Goal: Task Accomplishment & Management: Manage account settings

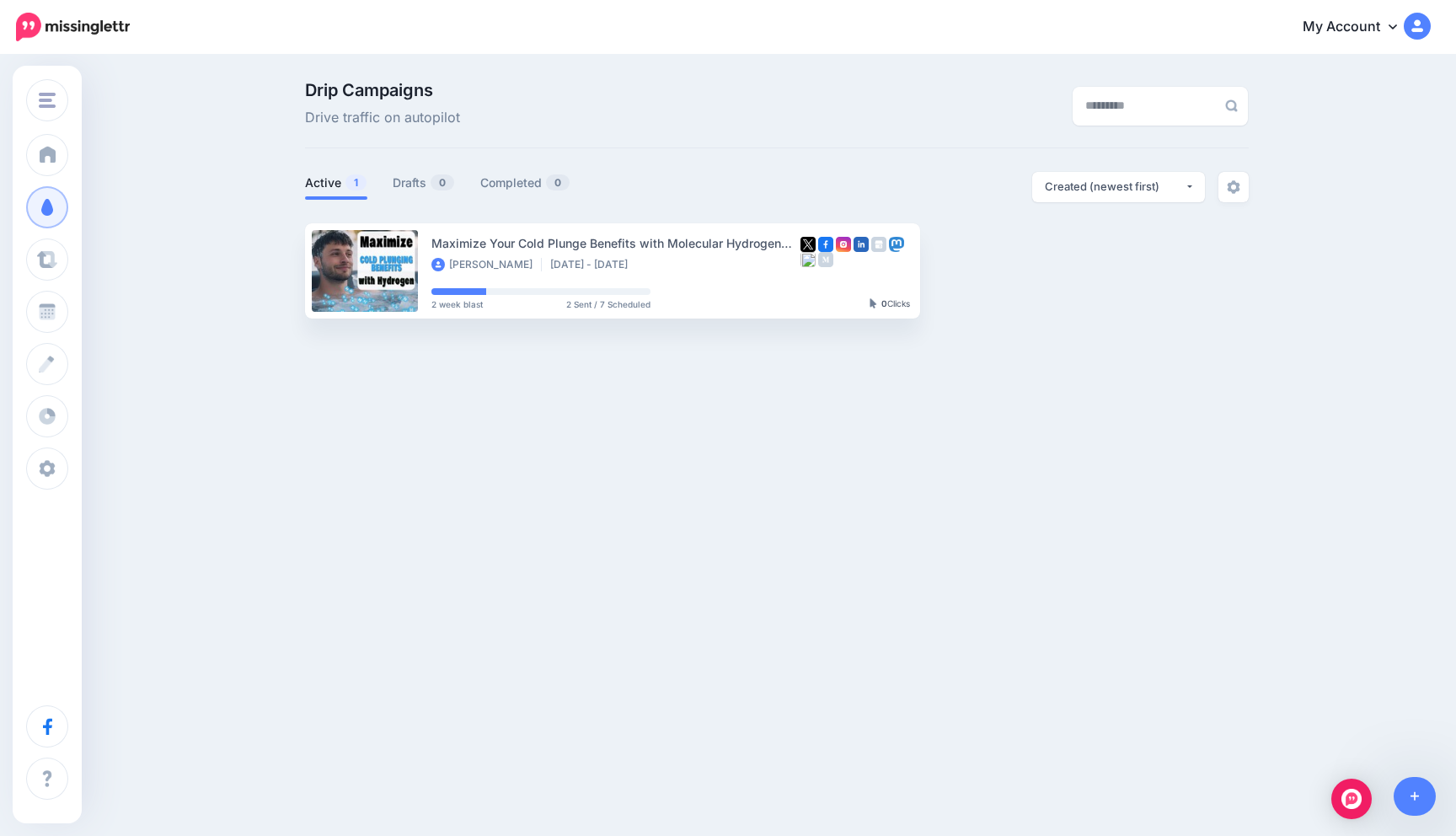
drag, startPoint x: 480, startPoint y: 500, endPoint x: 475, endPoint y: 469, distance: 31.4
click at [480, 501] on div "Qlife Hydrogen Solutions Qlife Hydrogen Solutions [GEOGRAPHIC_DATA] Add Workspa…" at bounding box center [728, 418] width 1456 height 836
click at [982, 269] on link "View Campaign" at bounding box center [987, 270] width 111 height 30
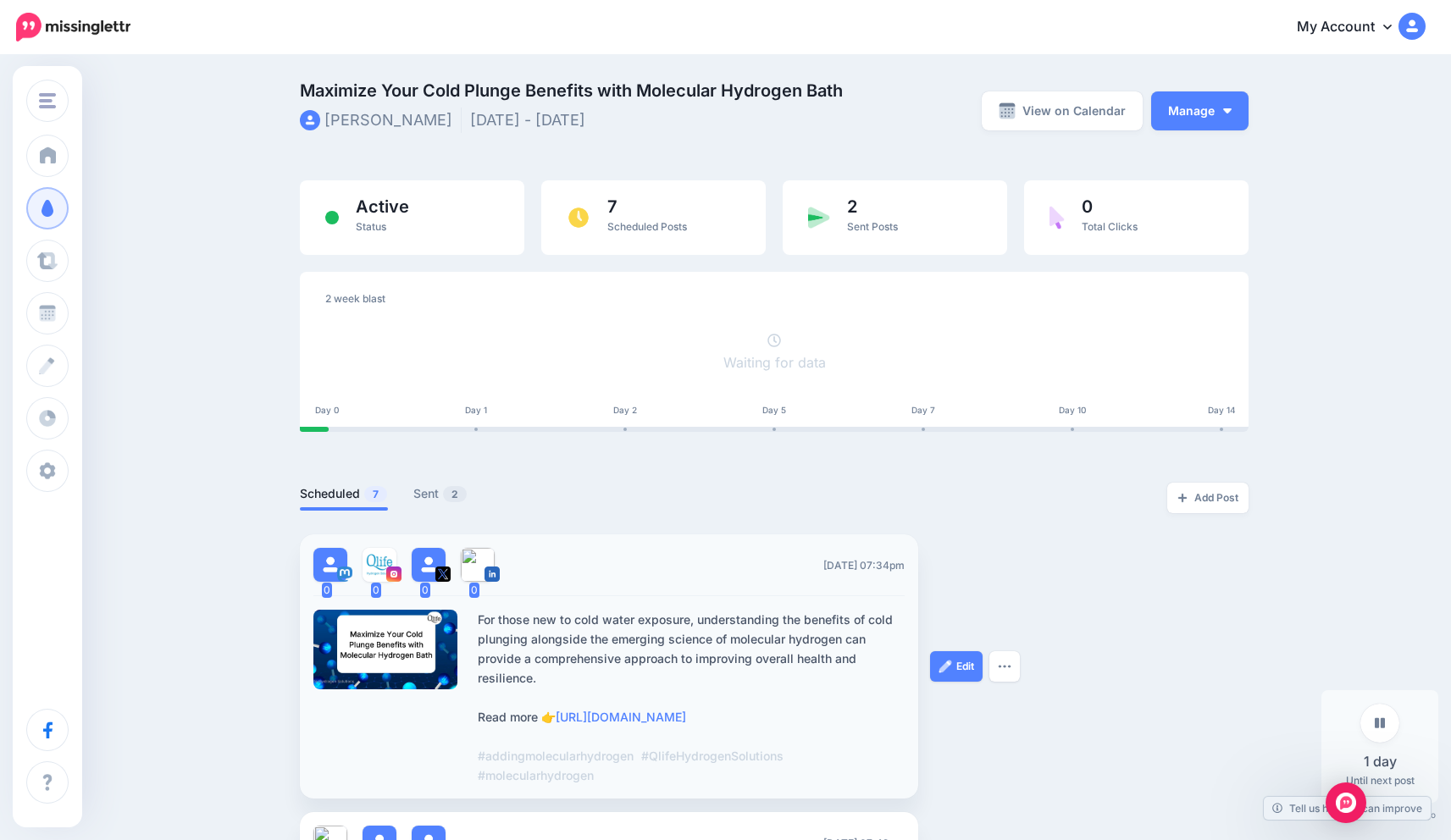
scroll to position [205, 0]
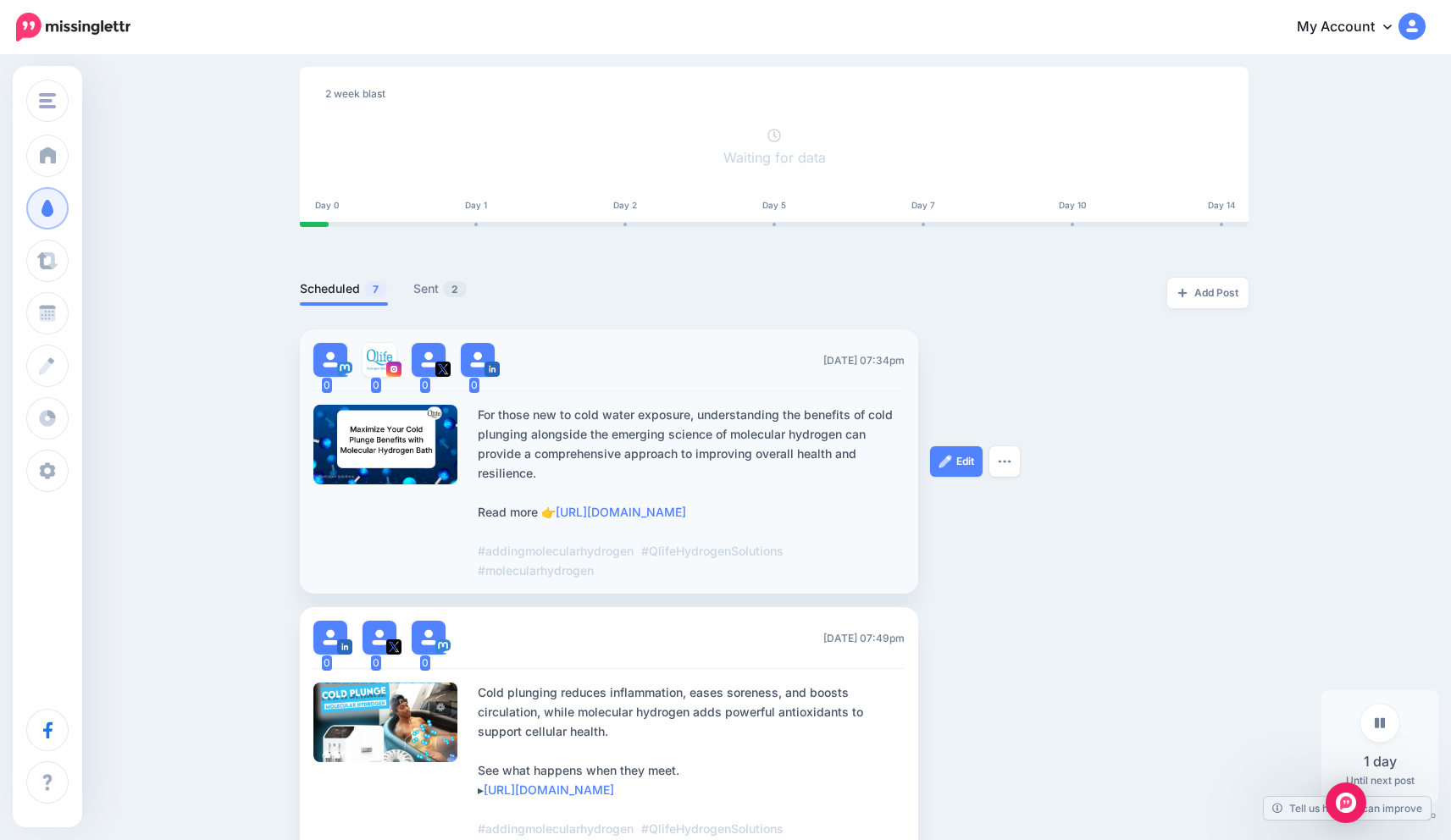
click at [394, 362] on img at bounding box center [394, 369] width 15 height 15
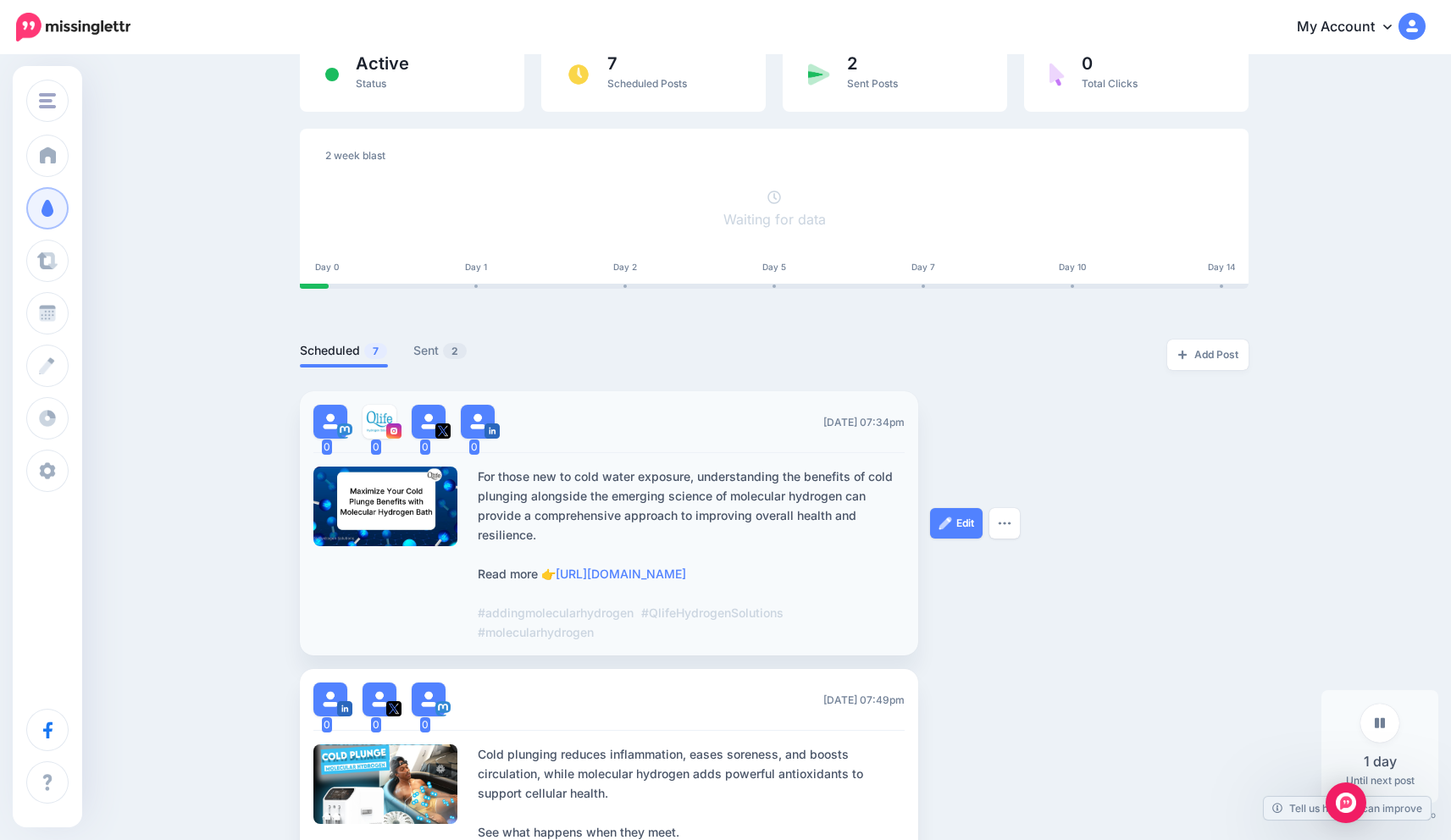
scroll to position [0, 0]
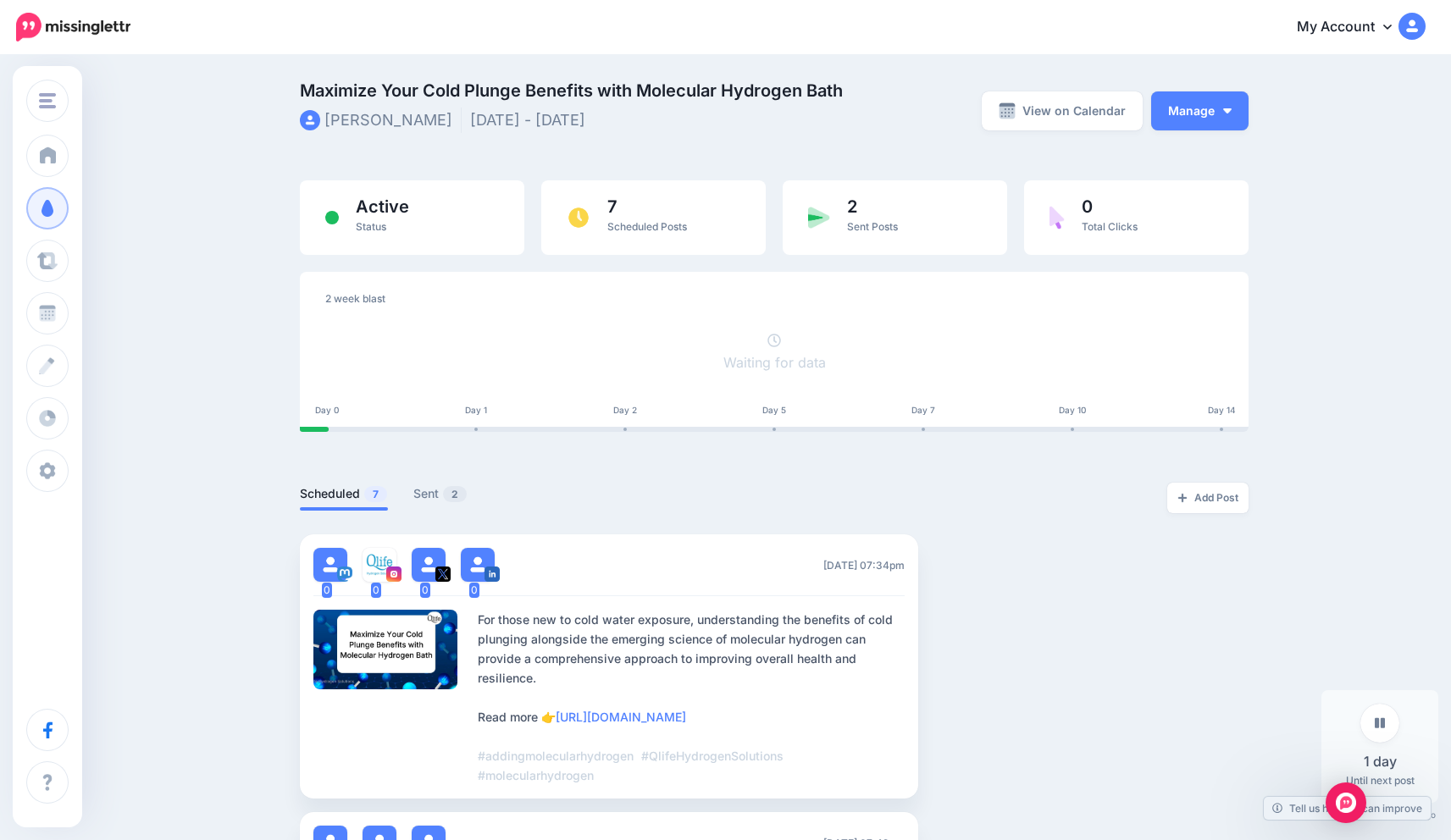
click at [912, 144] on div "Maximize Your Cold Plunge Benefits with Molecular Hydrogen Bath [PERSON_NAME] […" at bounding box center [773, 120] width 949 height 75
click at [458, 486] on span "2" at bounding box center [455, 494] width 24 height 16
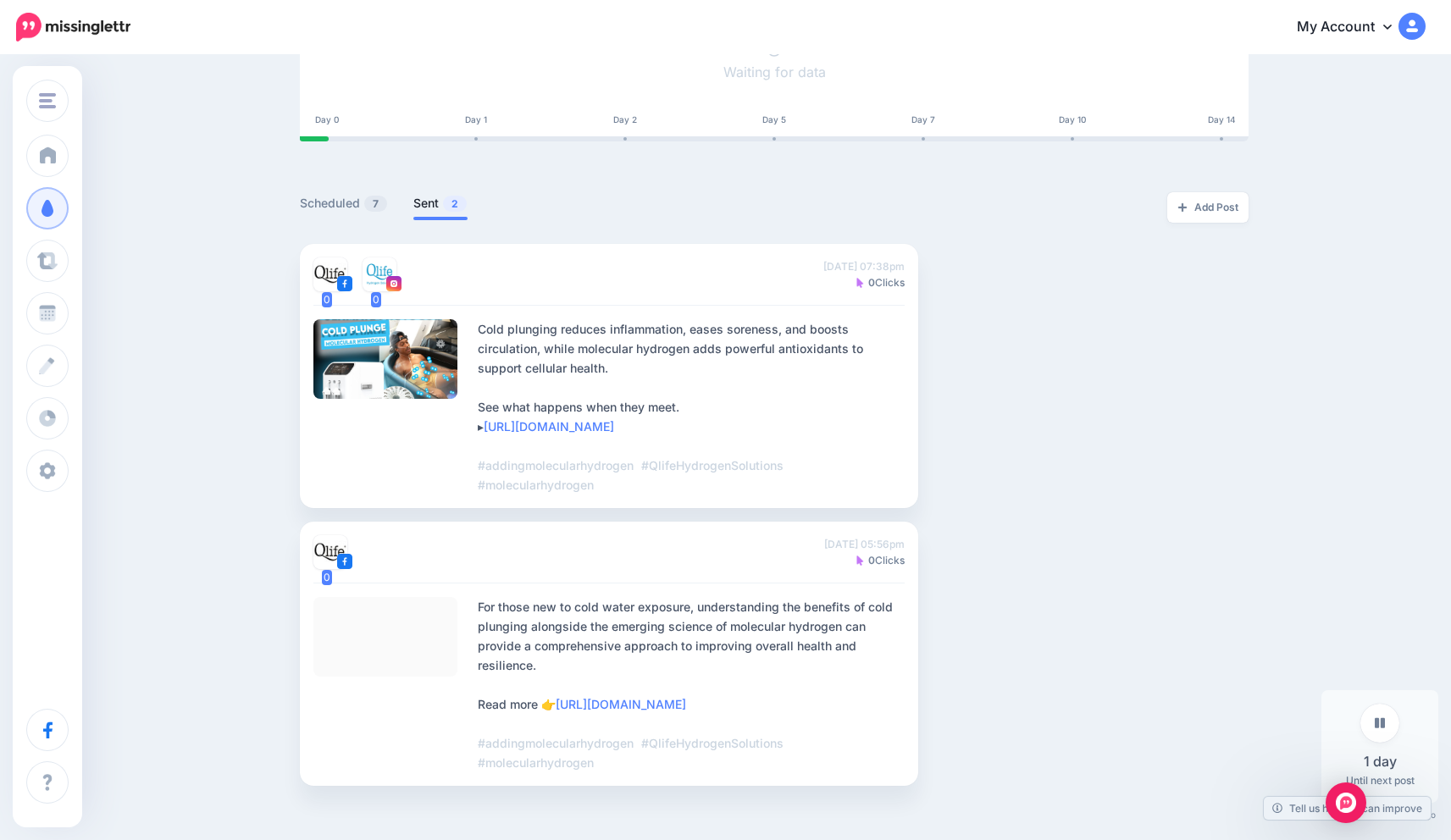
scroll to position [301, 0]
